Goal: Task Accomplishment & Management: Manage account settings

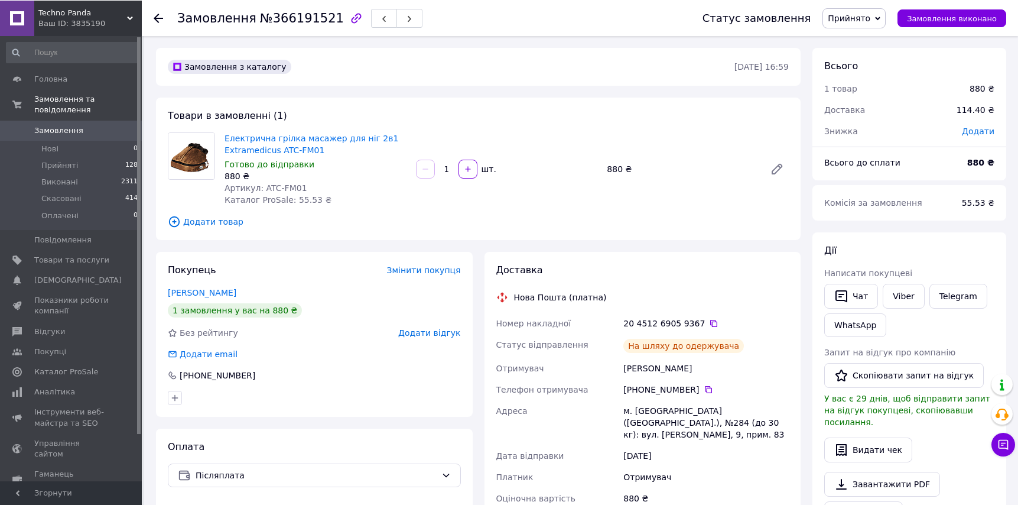
scroll to position [177, 0]
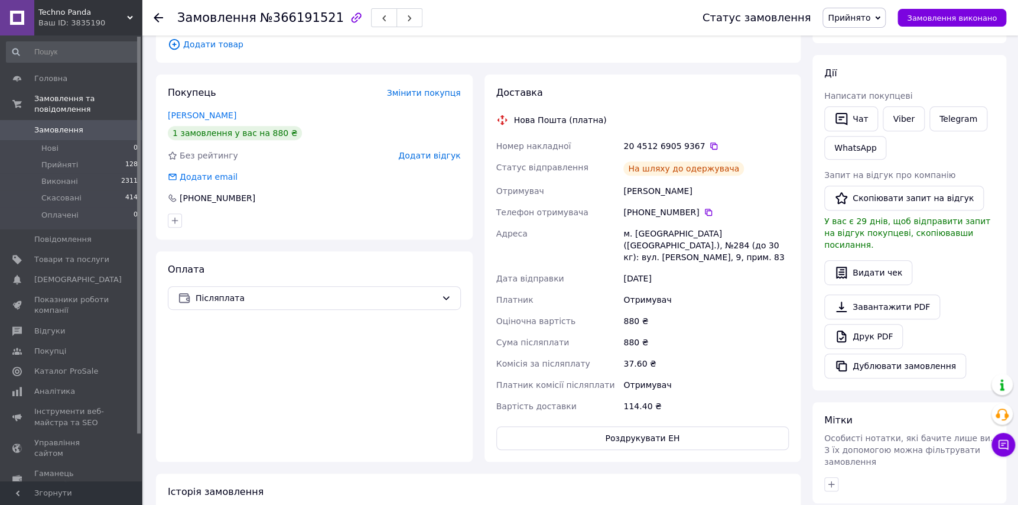
click at [66, 125] on span "Замовлення" at bounding box center [58, 130] width 49 height 11
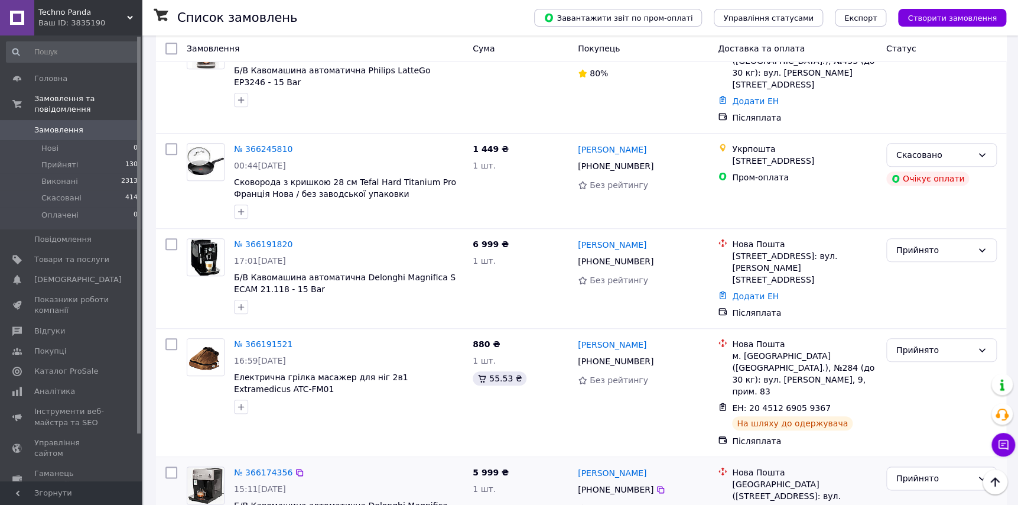
scroll to position [414, 0]
click at [191, 364] on div at bounding box center [205, 375] width 47 height 85
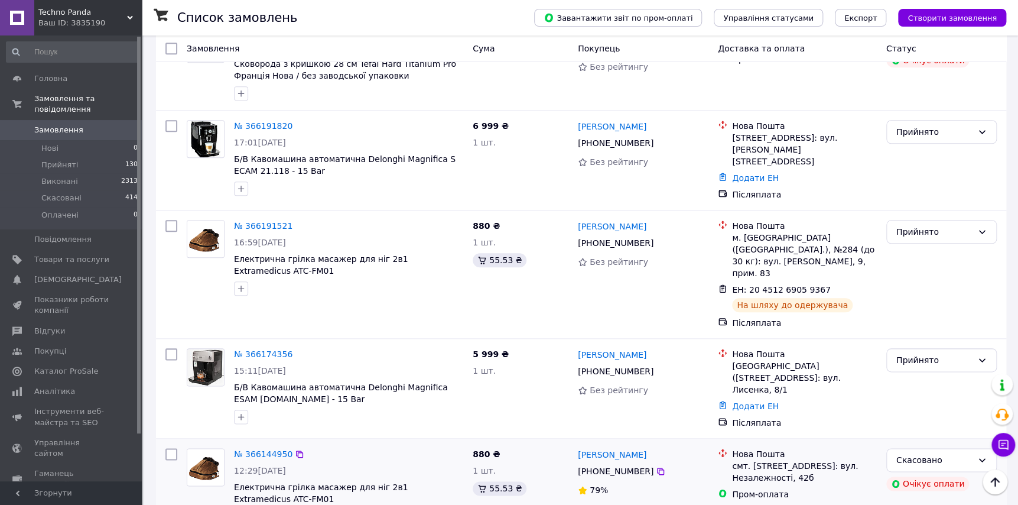
scroll to position [532, 0]
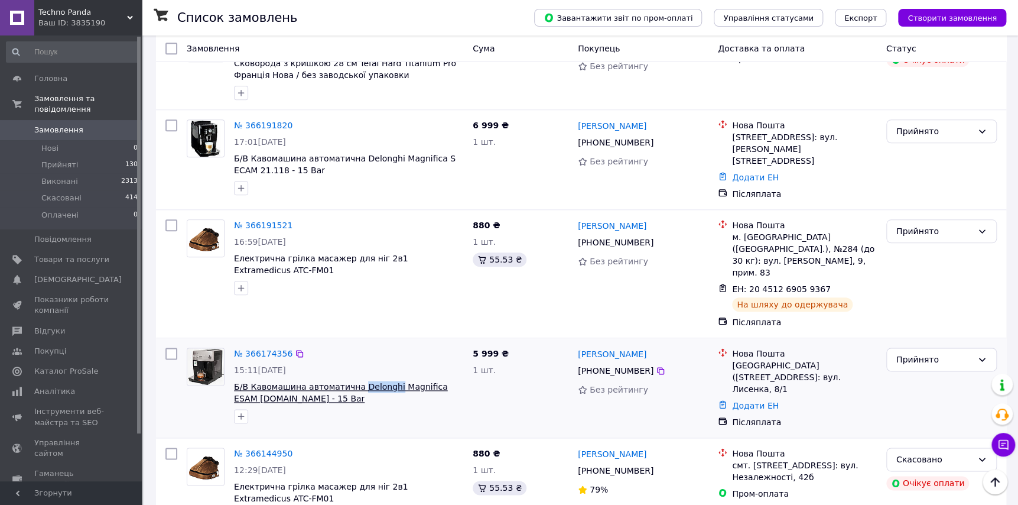
drag, startPoint x: 385, startPoint y: 320, endPoint x: 352, endPoint y: 321, distance: 33.1
copy span "Delonghi"
click at [183, 349] on div at bounding box center [205, 385] width 47 height 85
drag, startPoint x: 424, startPoint y: 322, endPoint x: 352, endPoint y: 321, distance: 72.1
copy span "Delonghi Magnifica"
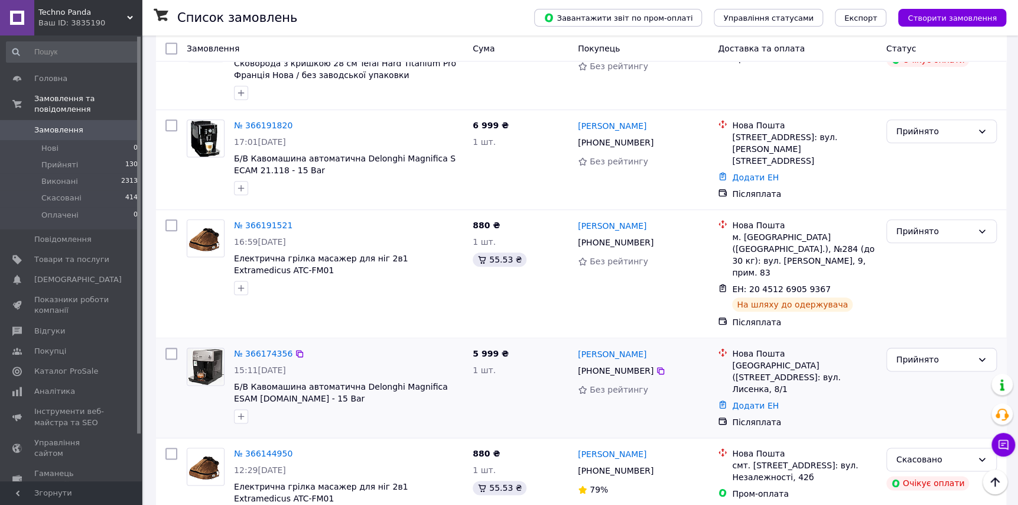
click at [210, 347] on div at bounding box center [205, 385] width 47 height 85
drag, startPoint x: 429, startPoint y: 123, endPoint x: 352, endPoint y: 122, distance: 77.4
copy span "Delonghi Magnifica S"
click at [185, 230] on div at bounding box center [205, 256] width 47 height 85
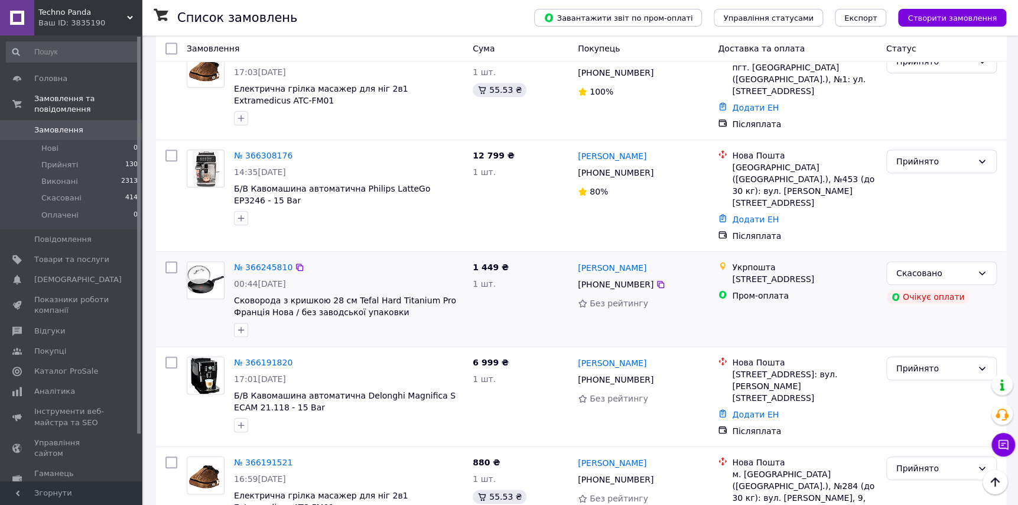
scroll to position [236, 0]
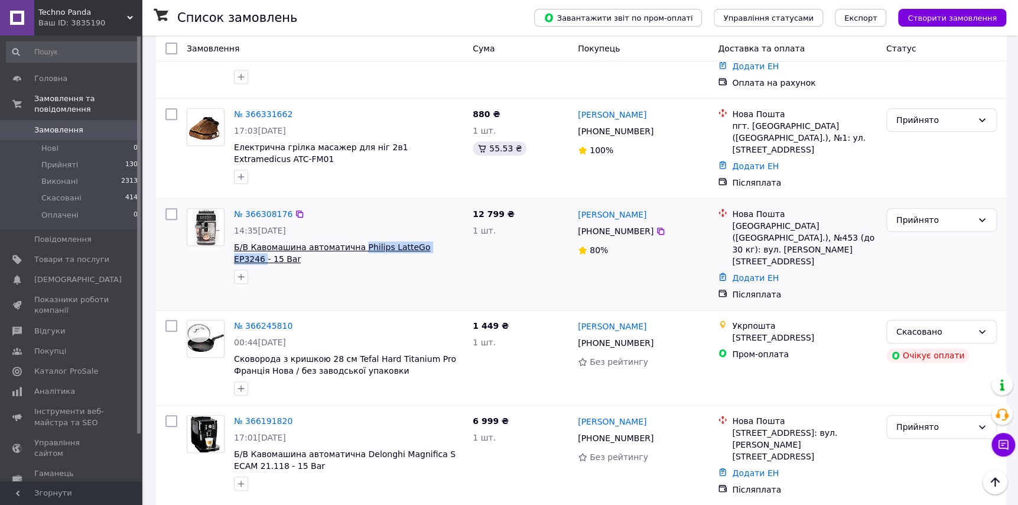
drag, startPoint x: 437, startPoint y: 224, endPoint x: 352, endPoint y: 222, distance: 85.1
copy span "Philips LatteGo EP3246"
click at [180, 251] on div at bounding box center [171, 254] width 21 height 102
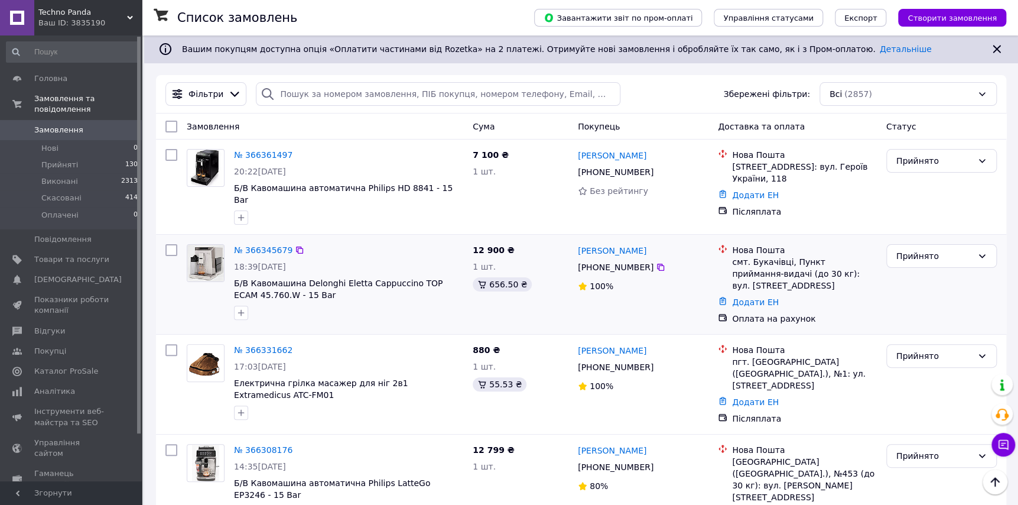
scroll to position [0, 0]
drag, startPoint x: 418, startPoint y: 273, endPoint x: 300, endPoint y: 269, distance: 118.2
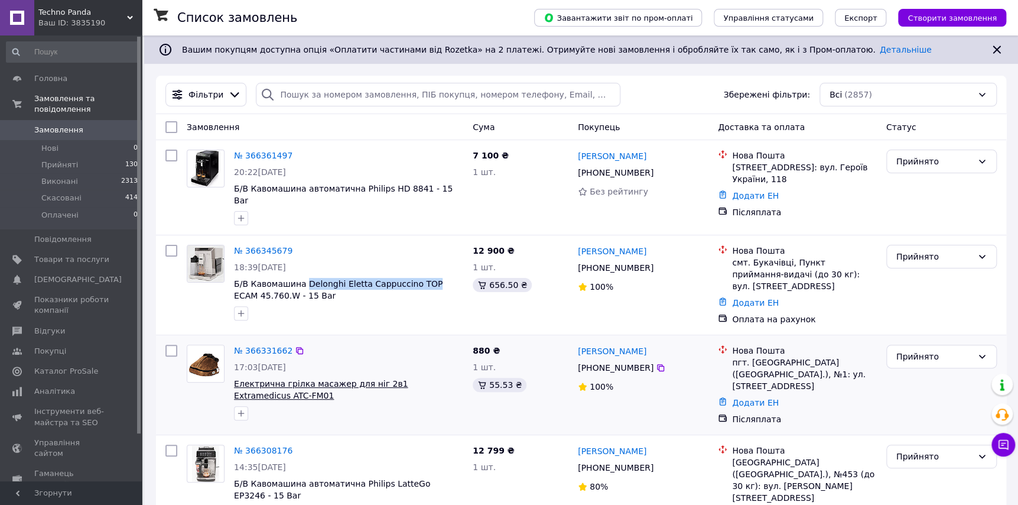
copy span "Delonghi Eletta Cappuccino TOP"
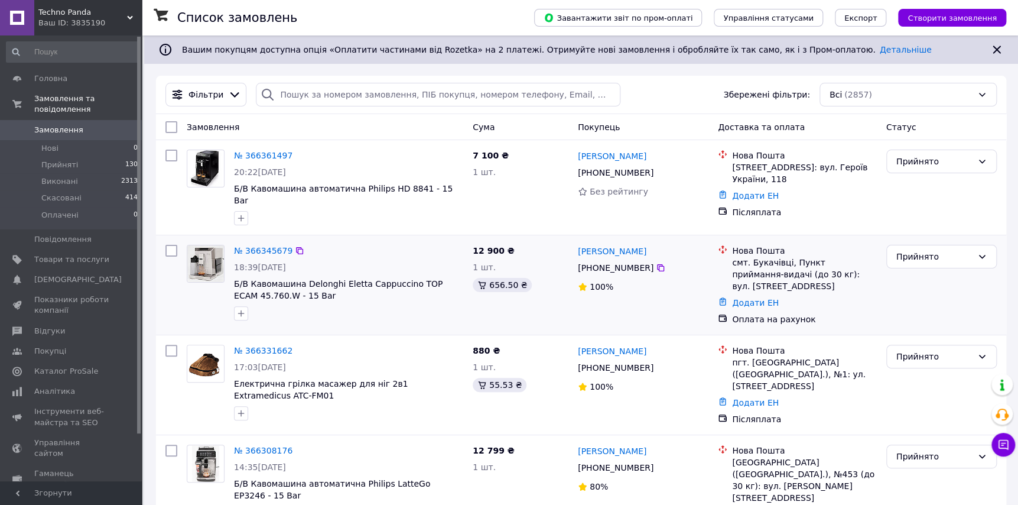
click at [197, 284] on div at bounding box center [205, 282] width 47 height 85
drag, startPoint x: 407, startPoint y: 191, endPoint x: 352, endPoint y: 191, distance: 55.5
copy span "Philips HD 8841"
click at [1013, 448] on button "Чат з покупцем" at bounding box center [1003, 444] width 24 height 24
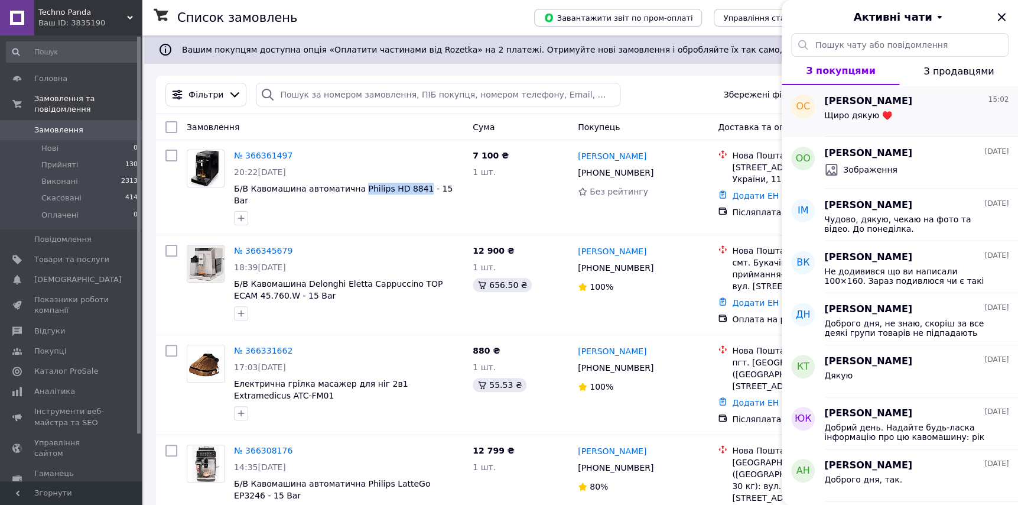
click at [855, 115] on span "Щиро дякую ♥️" at bounding box center [857, 114] width 67 height 9
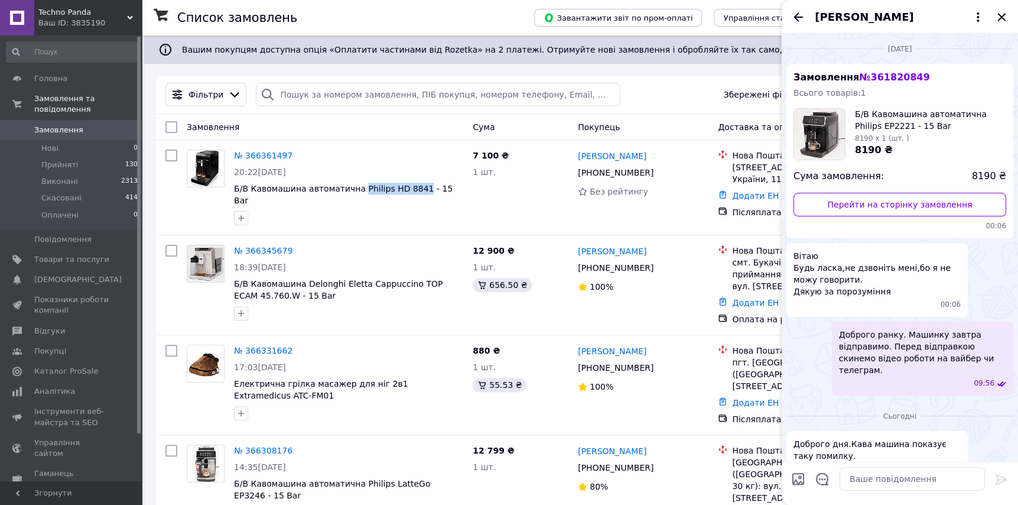
scroll to position [477, 0]
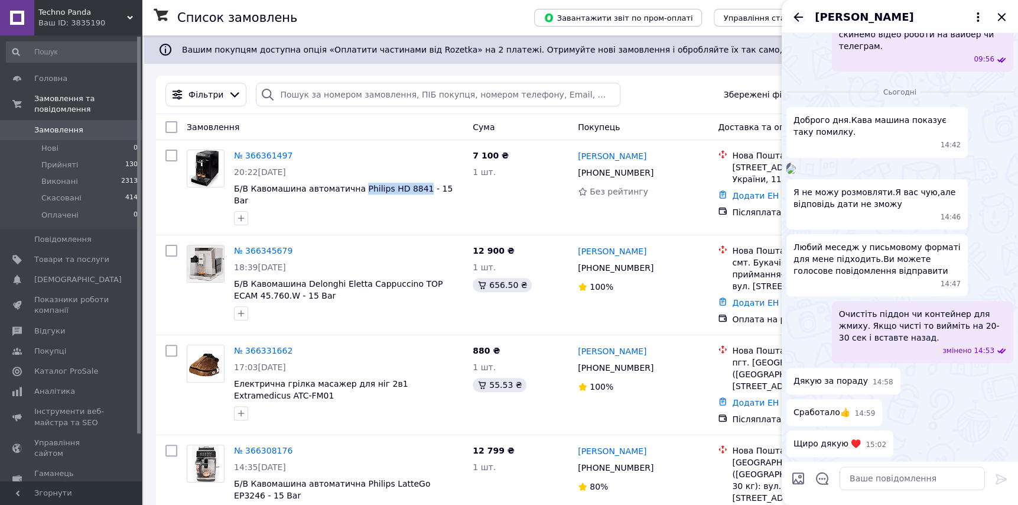
click at [799, 15] on icon "Назад" at bounding box center [798, 17] width 14 height 14
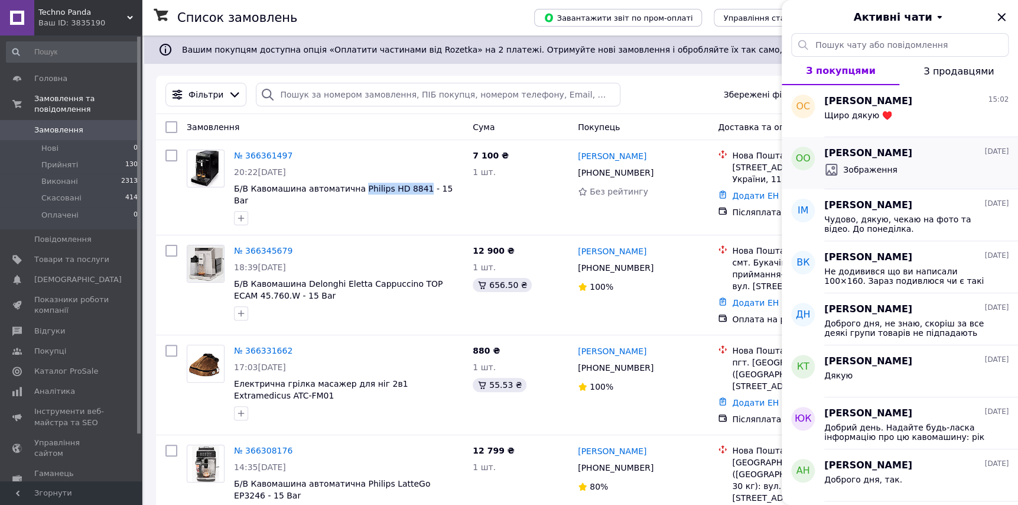
click at [855, 169] on span "Зображення" at bounding box center [870, 170] width 54 height 12
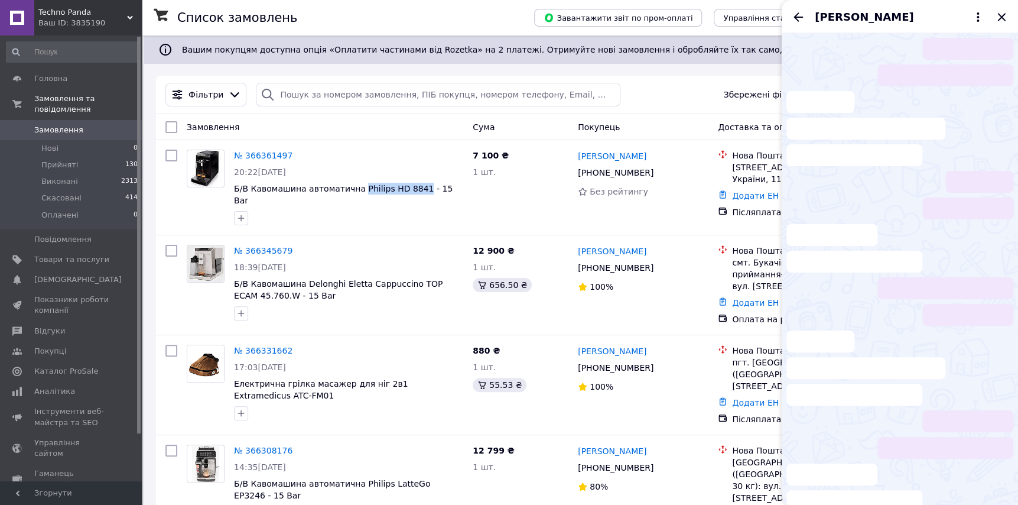
scroll to position [286, 0]
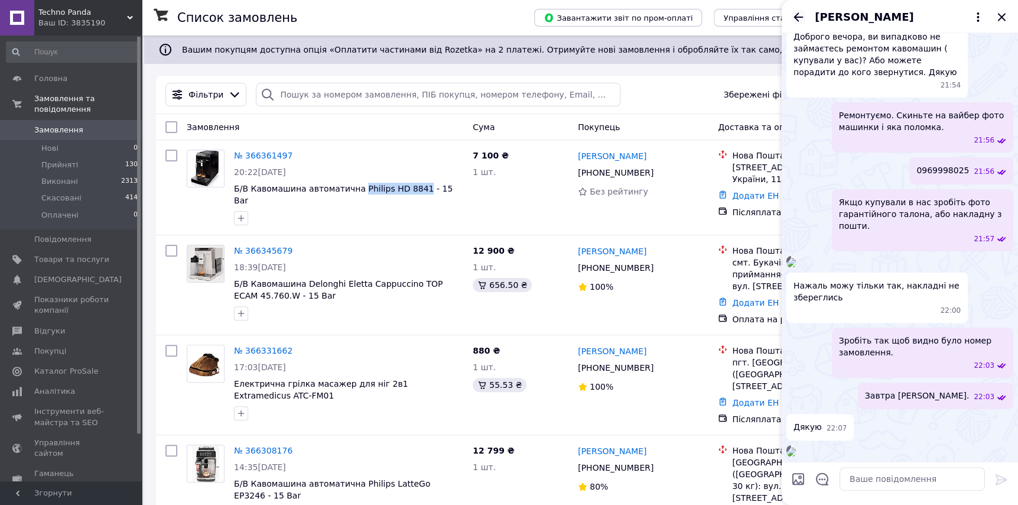
click at [797, 12] on icon "Назад" at bounding box center [798, 17] width 14 height 14
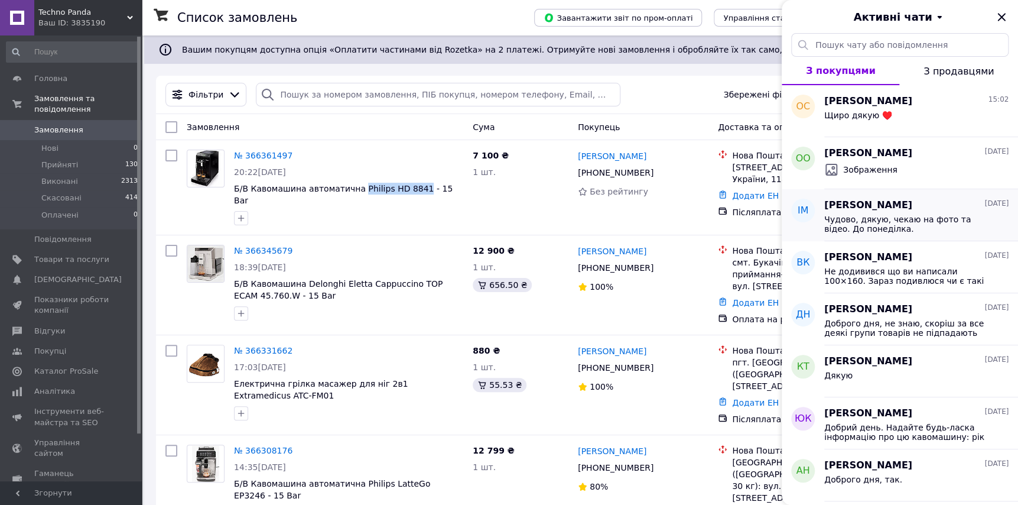
click at [870, 234] on div "Ірина Миланець 11.10.2025 Чудово, дякую, чекаю на фото та відео. До понеділка." at bounding box center [921, 215] width 194 height 52
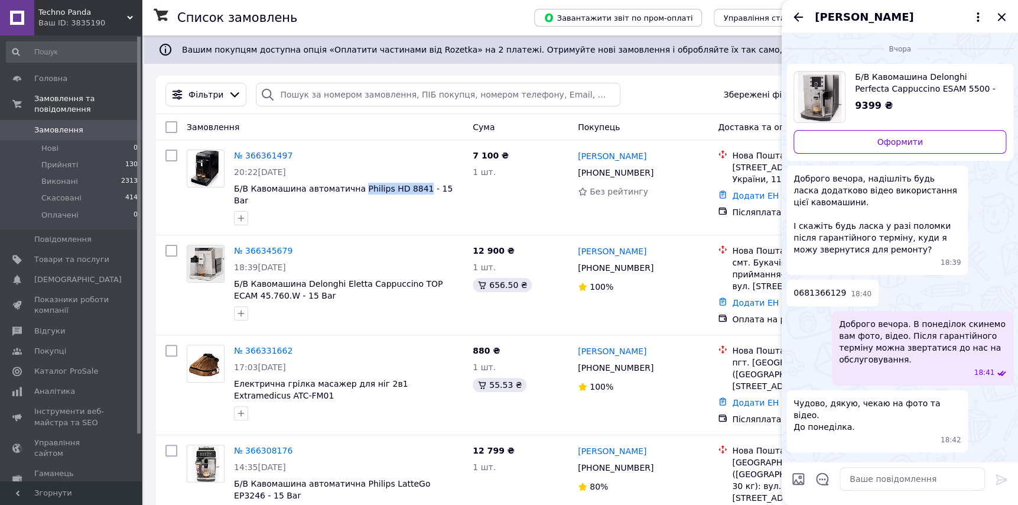
click at [908, 82] on span "Б/В Кавомашина Delonghi Perfecta Cappuccino ESAM 5500 - 15 Bar" at bounding box center [926, 83] width 142 height 24
click at [1004, 21] on icon "Закрити" at bounding box center [1001, 17] width 14 height 14
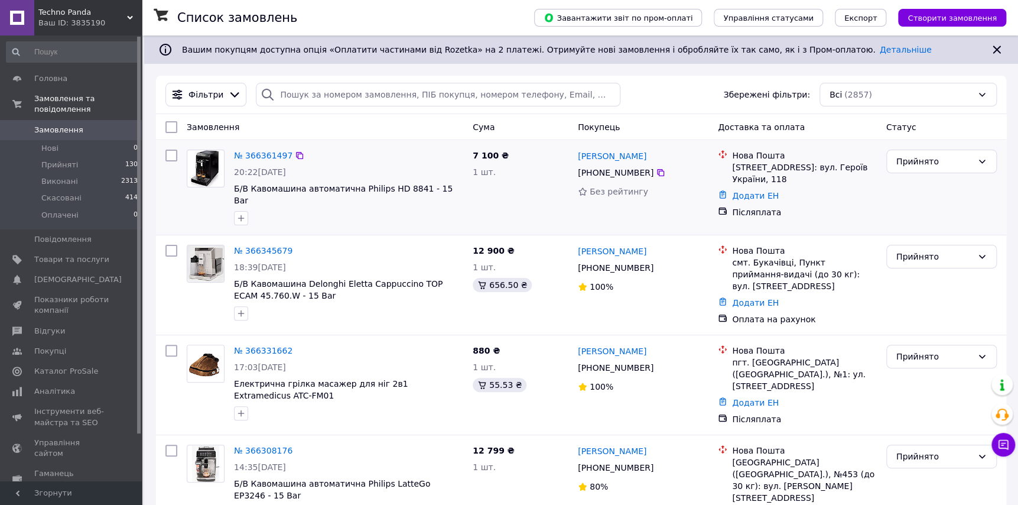
click at [505, 203] on div "7 100 ₴ 1 шт." at bounding box center [520, 187] width 105 height 85
click at [535, 300] on div "12 900 ₴ 1 шт. 656.50 ₴" at bounding box center [520, 285] width 105 height 90
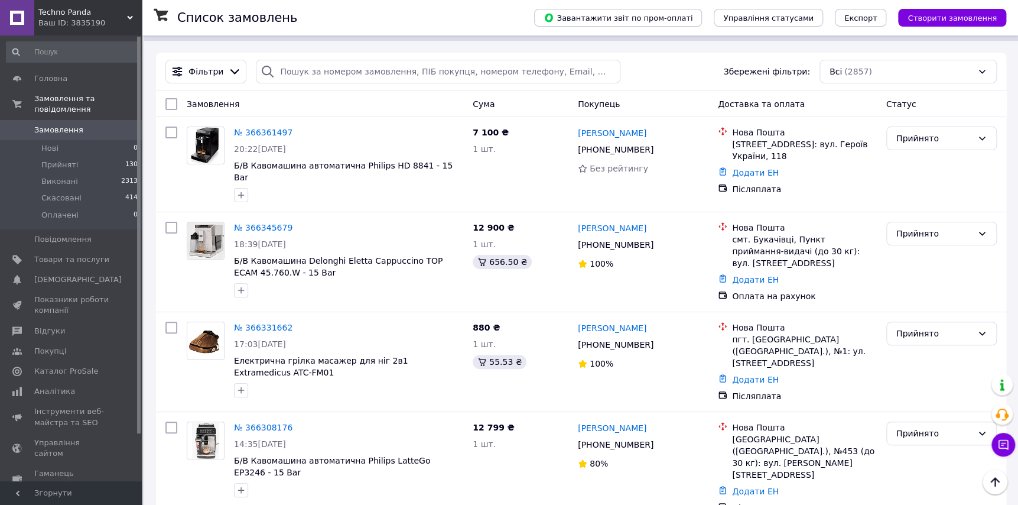
scroll to position [0, 0]
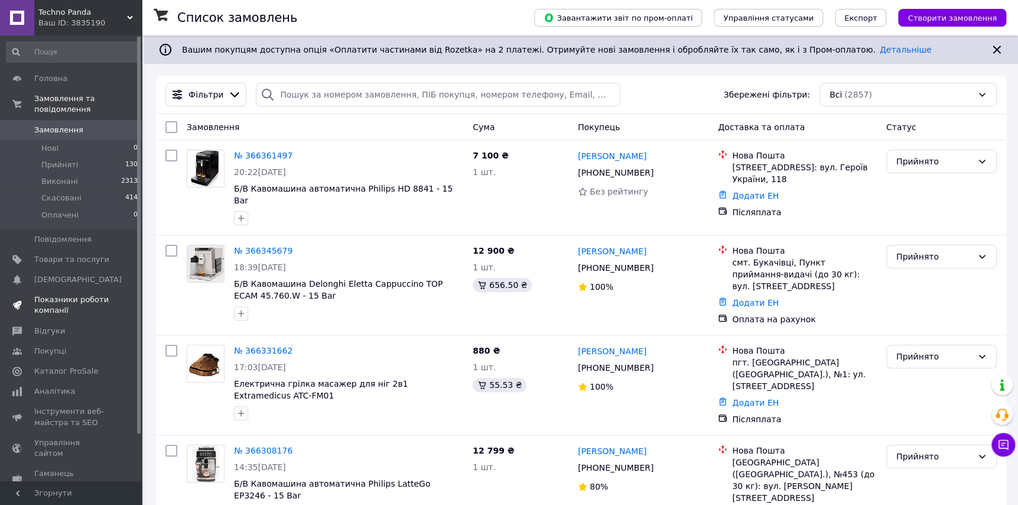
click at [95, 294] on span "Показники роботи компанії" at bounding box center [71, 304] width 75 height 21
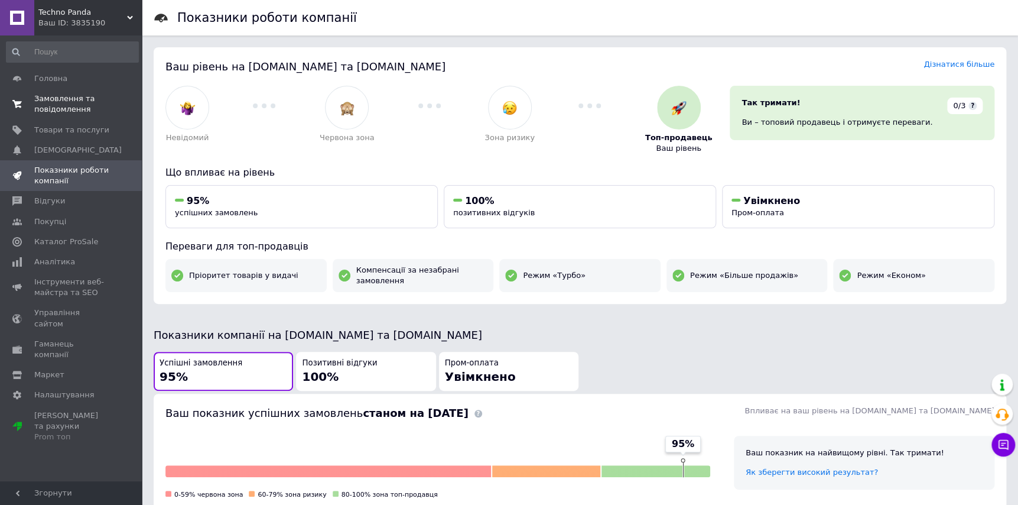
click at [72, 99] on span "Замовлення та повідомлення" at bounding box center [71, 103] width 75 height 21
